Goal: Check status: Check status

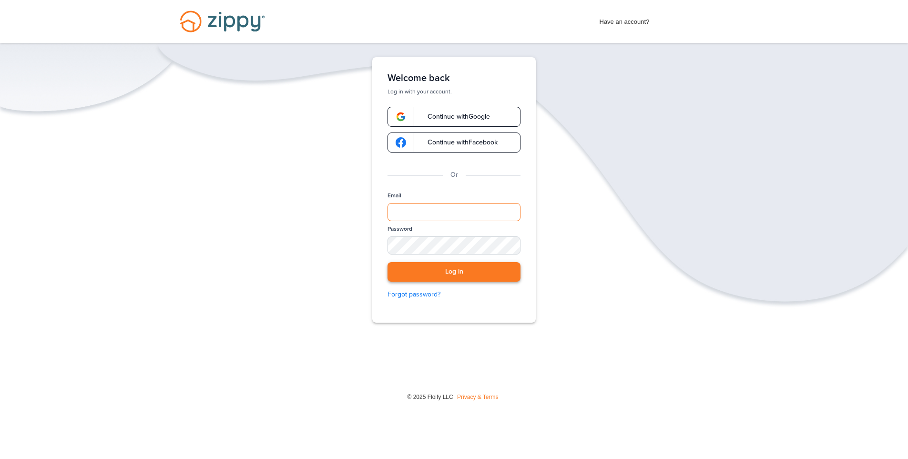
type input "**********"
click at [437, 263] on button "Log in" at bounding box center [453, 272] width 133 height 20
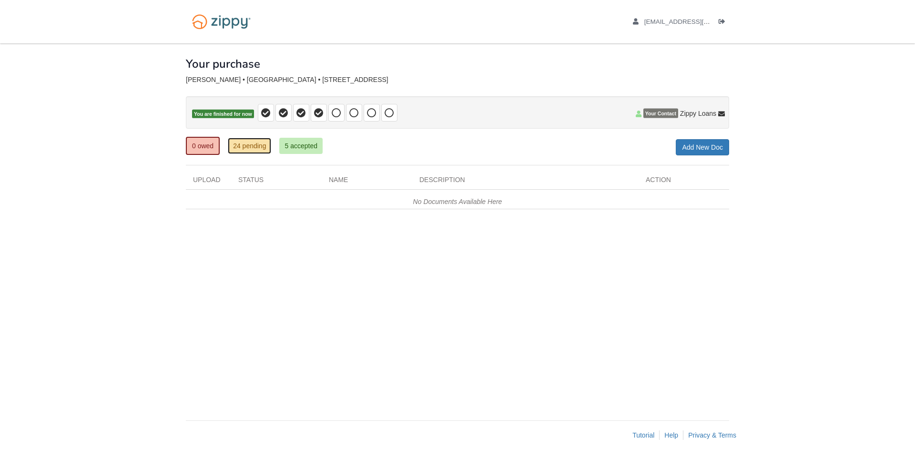
click at [254, 152] on link "24 pending" at bounding box center [249, 146] width 43 height 16
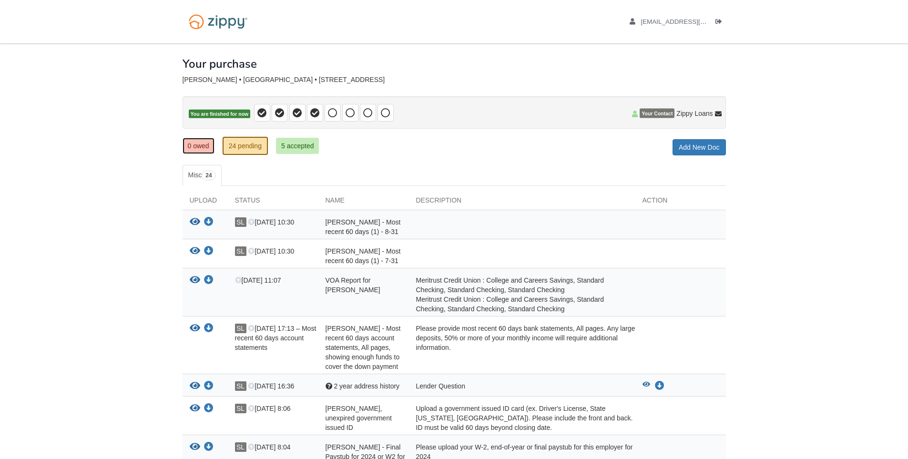
click at [202, 142] on link "0 owed" at bounding box center [199, 146] width 32 height 16
